Goal: Task Accomplishment & Management: Complete application form

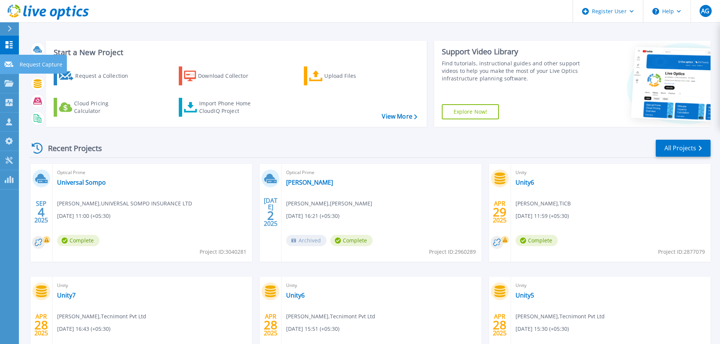
click at [8, 62] on icon at bounding box center [9, 65] width 9 height 6
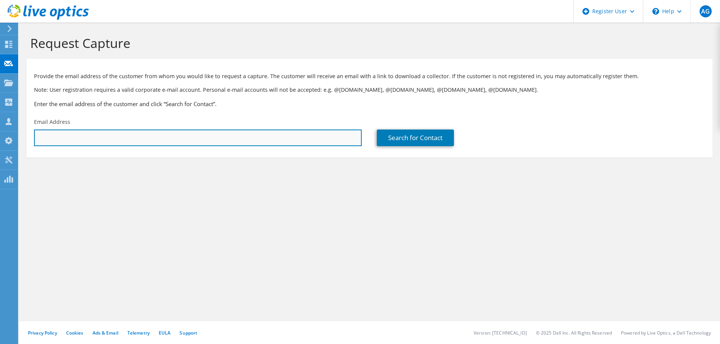
click at [172, 136] on input "text" at bounding box center [198, 138] width 328 height 17
paste input "[EMAIL_ADDRESS][DOMAIN_NAME]"
type input "[EMAIL_ADDRESS][DOMAIN_NAME]"
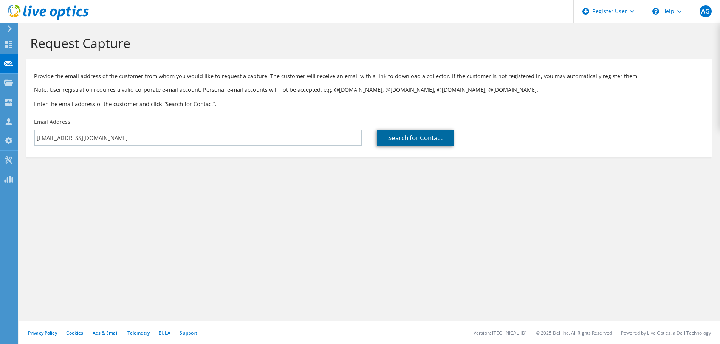
click at [430, 145] on link "Search for Contact" at bounding box center [415, 138] width 77 height 17
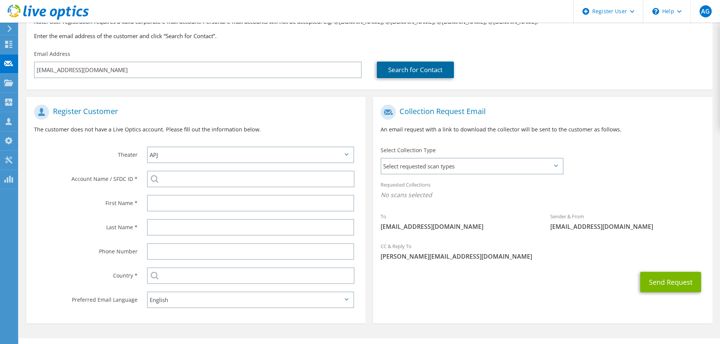
scroll to position [76, 0]
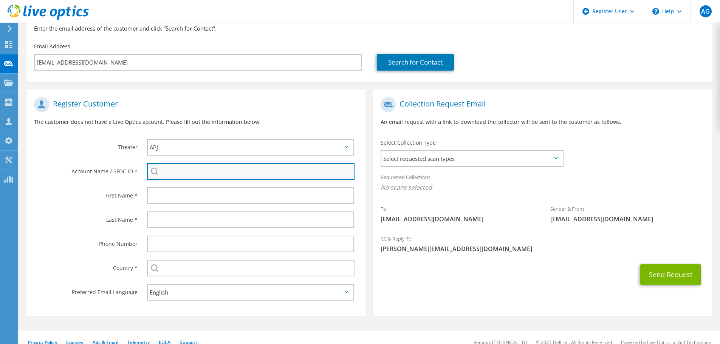
click at [195, 180] on input "search" at bounding box center [251, 171] width 208 height 17
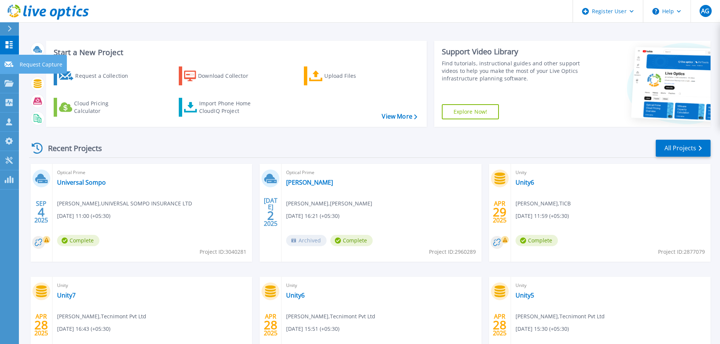
click at [11, 65] on icon at bounding box center [9, 65] width 9 height 6
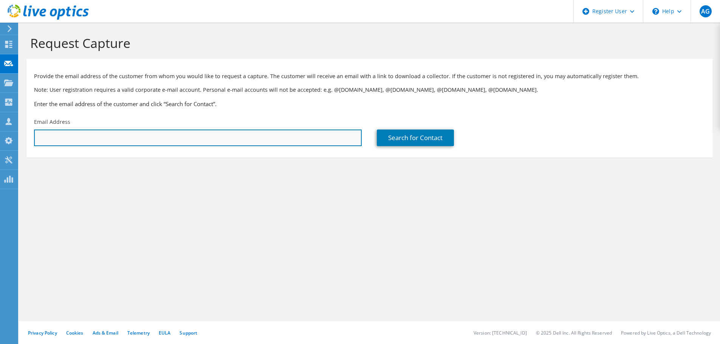
click at [127, 146] on input "text" at bounding box center [198, 138] width 328 height 17
paste input "2122658310"
type input "2122658310"
paste input "[EMAIL_ADDRESS][DOMAIN_NAME]"
type input "[EMAIL_ADDRESS][DOMAIN_NAME]"
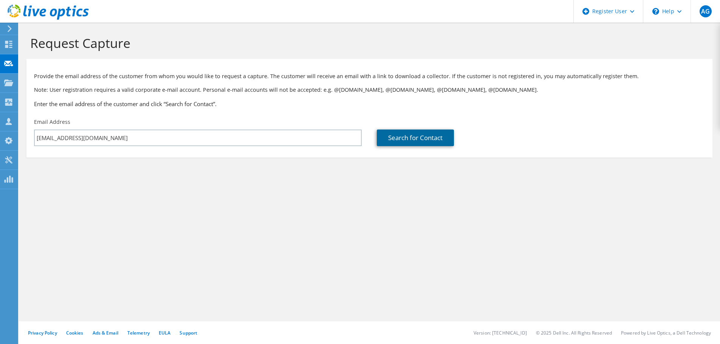
click at [404, 145] on link "Search for Contact" at bounding box center [415, 138] width 77 height 17
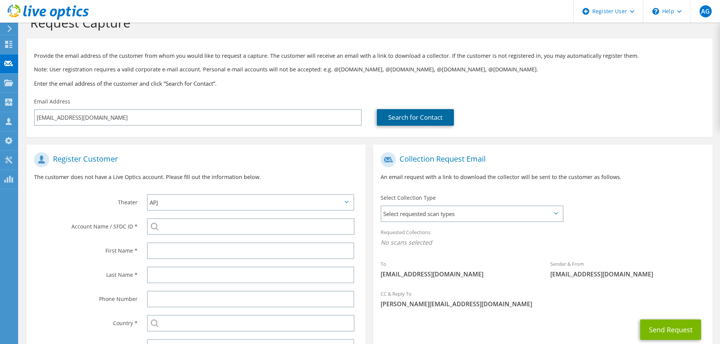
scroll to position [38, 0]
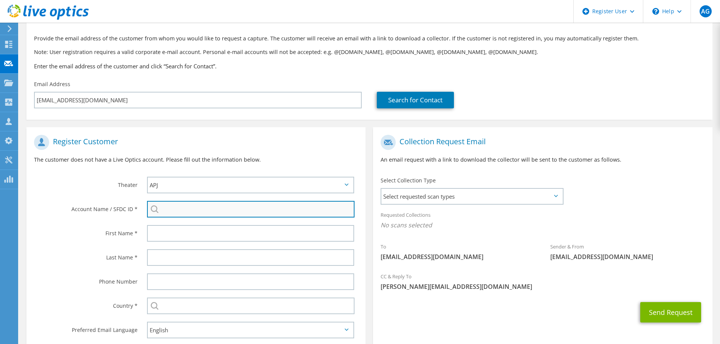
click at [200, 205] on input "search" at bounding box center [251, 209] width 208 height 17
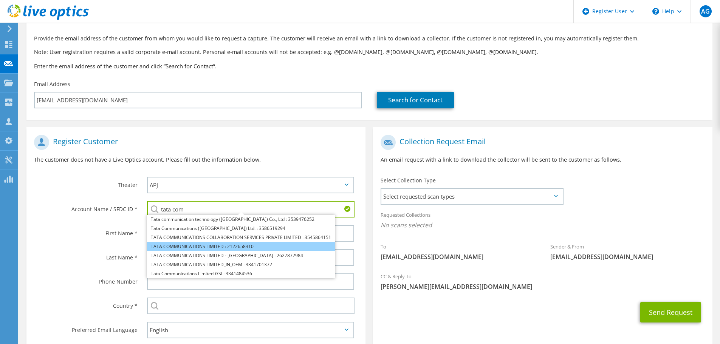
click at [203, 246] on li "TATA COMMUNICATIONS LIMITED : 2122658310" at bounding box center [241, 246] width 188 height 9
type input "TATA COMMUNICATIONS LIMITED : 2122658310"
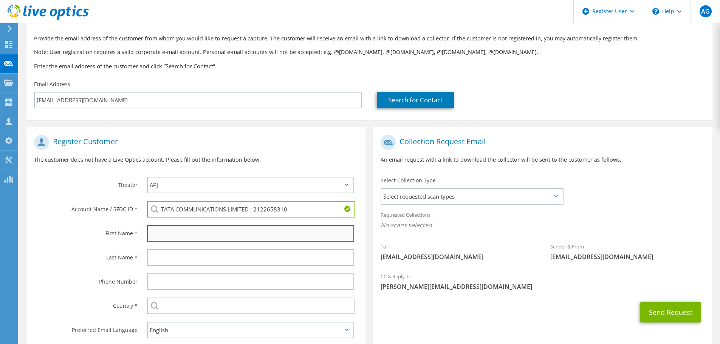
click at [205, 238] on input "text" at bounding box center [250, 233] width 207 height 17
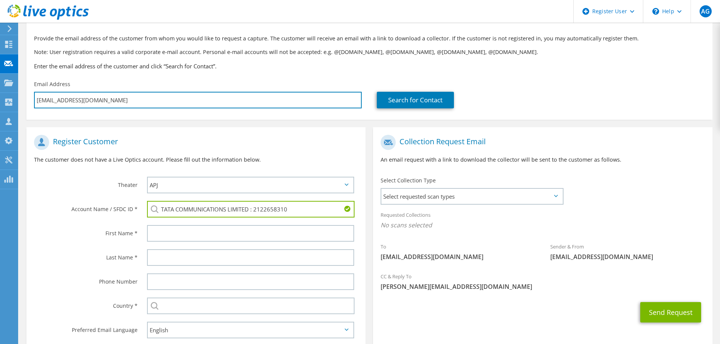
drag, startPoint x: 90, startPoint y: 100, endPoint x: 20, endPoint y: 99, distance: 69.9
click at [20, 99] on section "Request Capture Provide the email address of the customer from whom you would l…" at bounding box center [369, 188] width 701 height 407
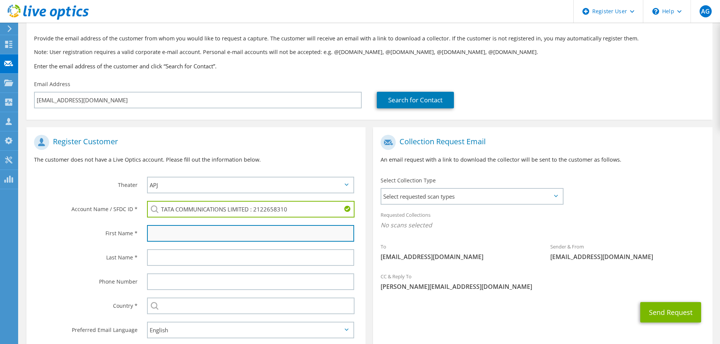
click at [164, 239] on input "text" at bounding box center [250, 233] width 207 height 17
paste input "pradeep.mohapatra"
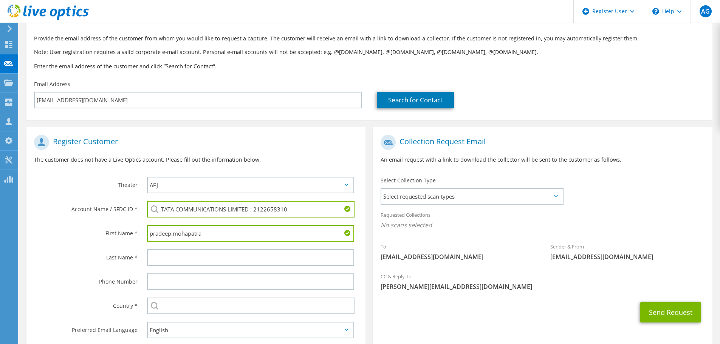
drag, startPoint x: 209, startPoint y: 234, endPoint x: 170, endPoint y: 232, distance: 38.6
click at [170, 232] on input "pradeep.mohapatra" at bounding box center [250, 233] width 207 height 17
type input "pradeep"
click at [170, 252] on input "text" at bounding box center [250, 257] width 207 height 17
paste input ".mohapatra"
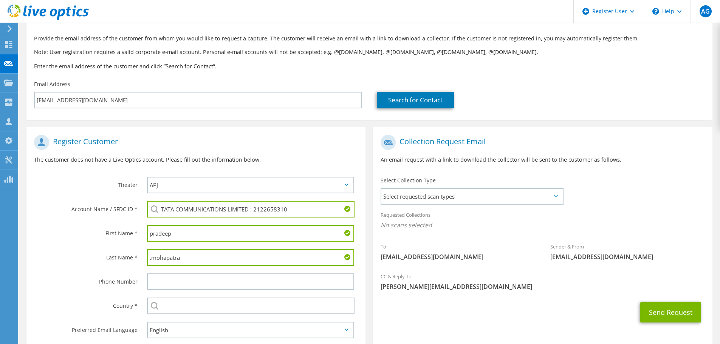
click at [152, 259] on input ".mohapatra" at bounding box center [250, 257] width 207 height 17
type input "mohapatra"
click at [160, 287] on input "text" at bounding box center [250, 282] width 207 height 17
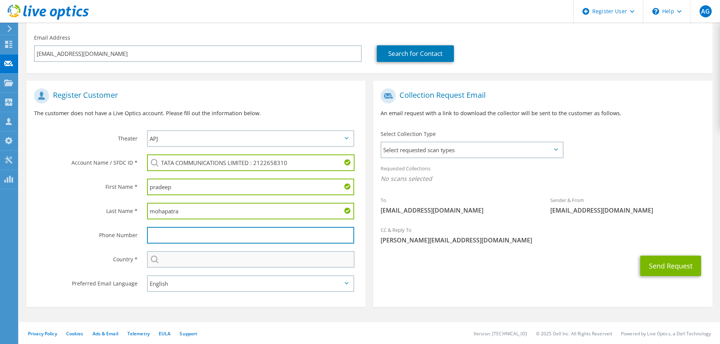
scroll to position [85, 0]
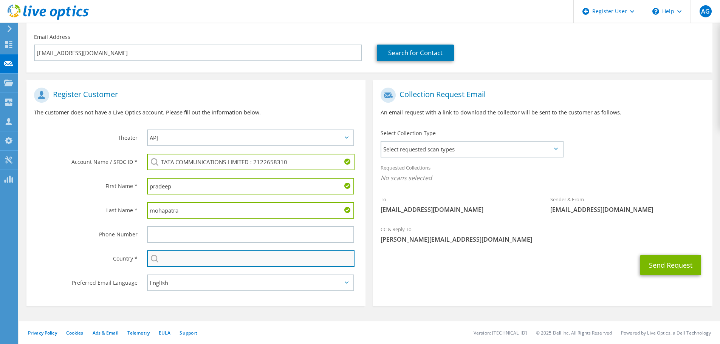
click at [174, 258] on input "text" at bounding box center [251, 259] width 208 height 17
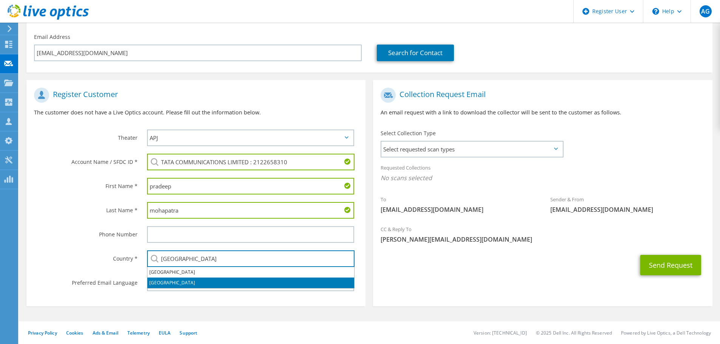
click at [164, 280] on li "[GEOGRAPHIC_DATA]" at bounding box center [250, 283] width 207 height 11
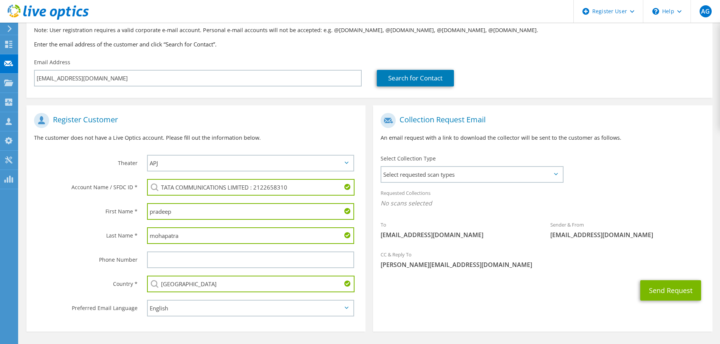
scroll to position [47, 0]
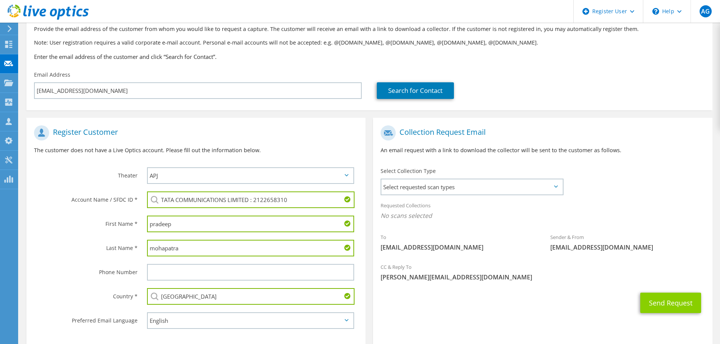
type input "[GEOGRAPHIC_DATA]"
click at [654, 300] on button "Send Request" at bounding box center [670, 303] width 61 height 20
